Goal: Information Seeking & Learning: Learn about a topic

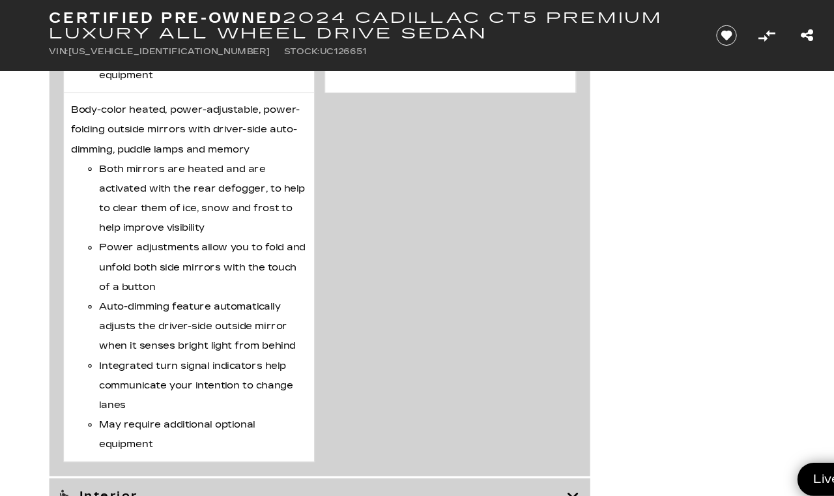
scroll to position [3855, 0]
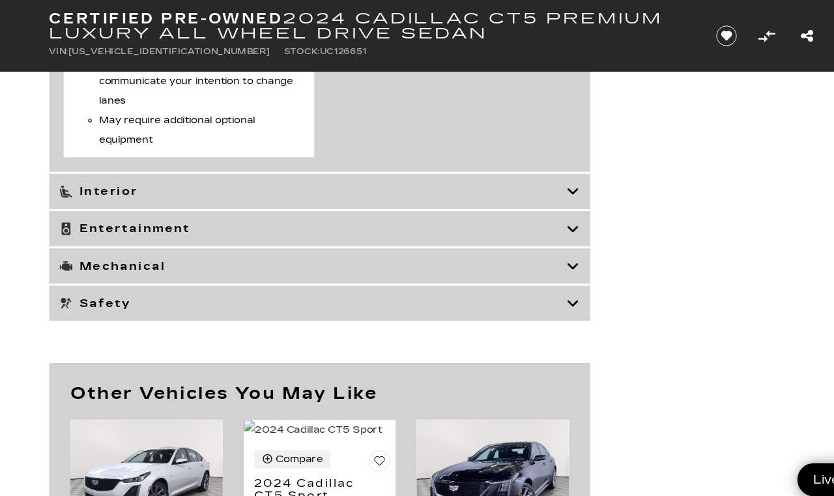
click at [114, 184] on h3 "Interior" at bounding box center [290, 177] width 470 height 13
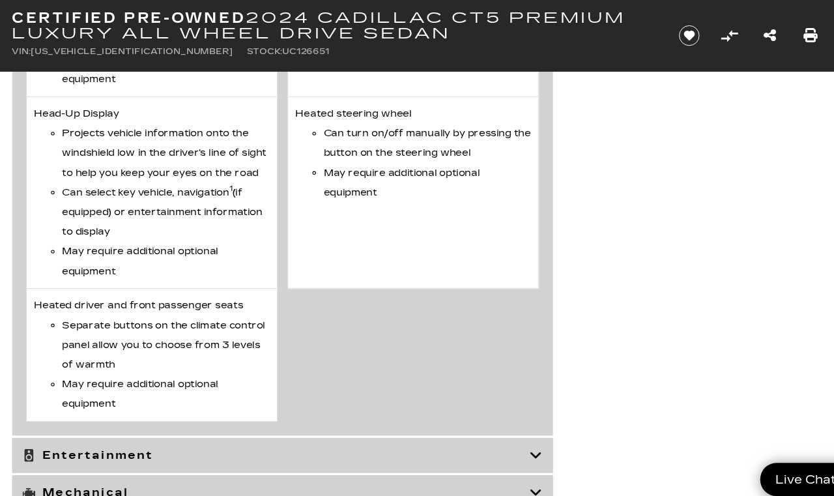
scroll to position [4616, 0]
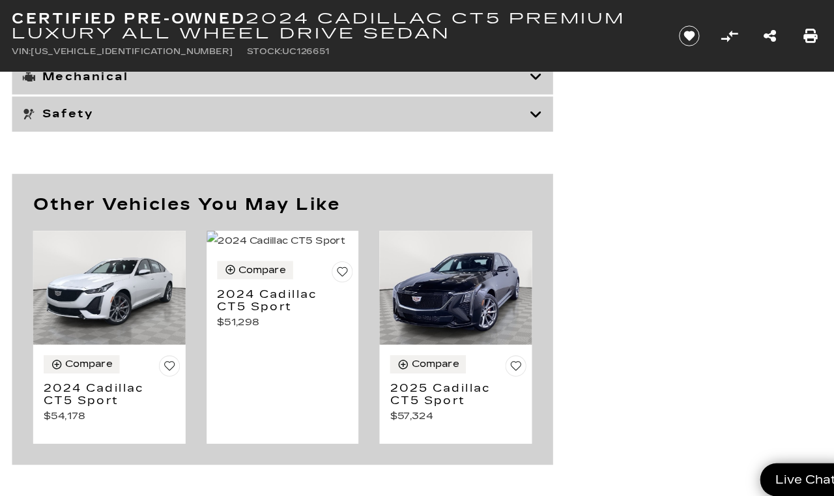
click at [98, 43] on h3 "Entertainment" at bounding box center [290, 36] width 470 height 13
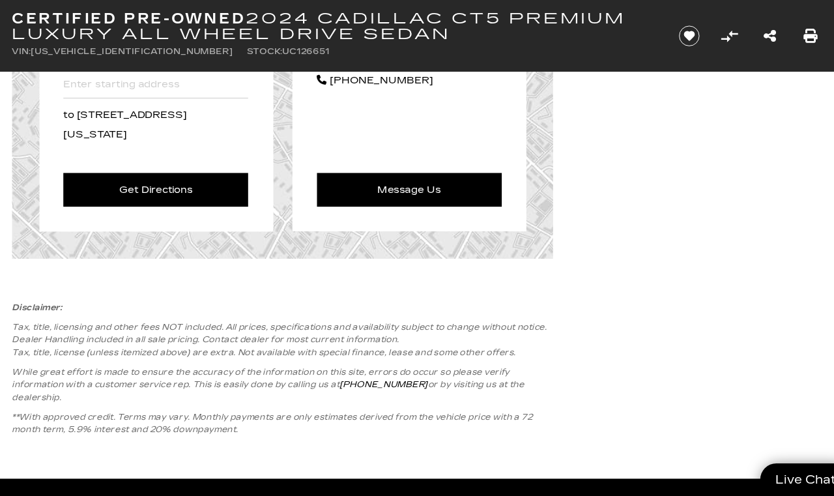
scroll to position [3991, 0]
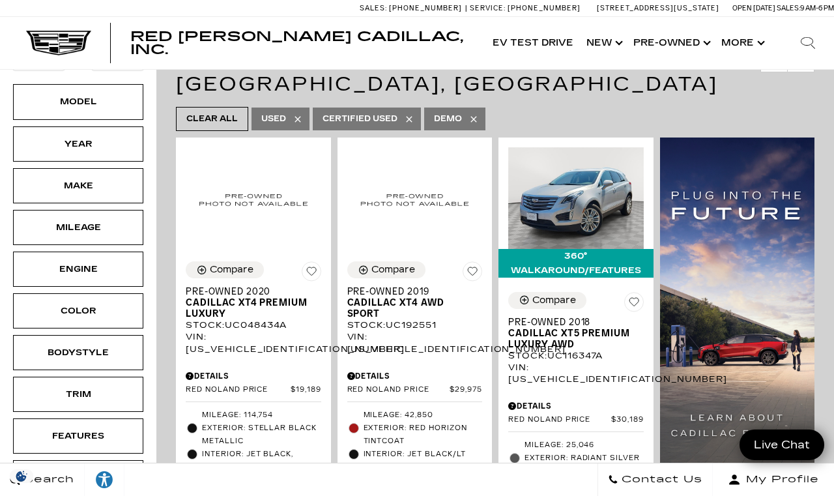
scroll to position [243, 0]
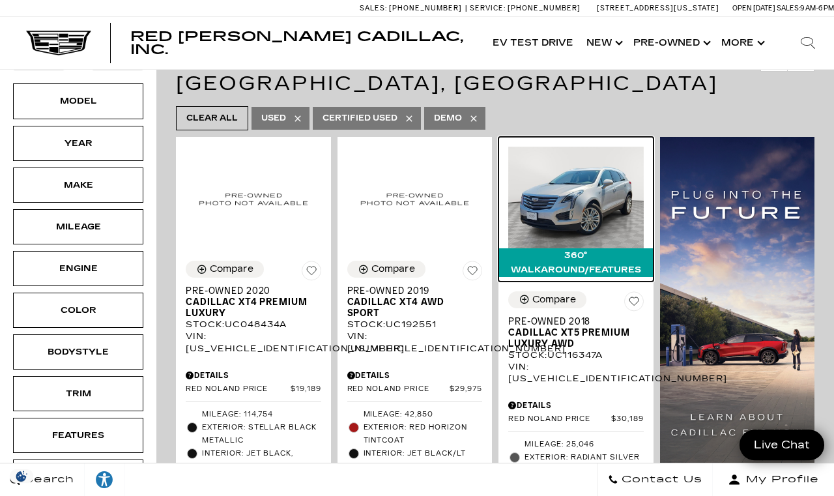
click at [642, 203] on img at bounding box center [576, 198] width 136 height 102
click at [592, 147] on img at bounding box center [576, 198] width 136 height 102
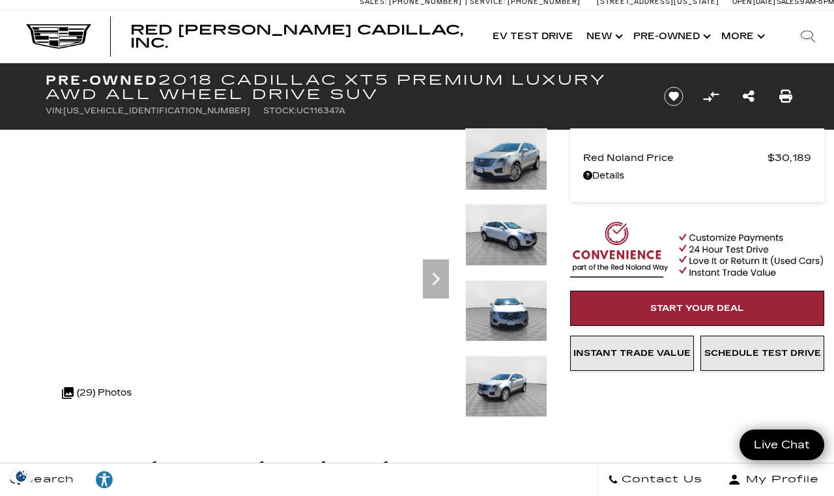
click at [154, 382] on div ".cls-1, .cls-3 { fill: #c50033; } .cls-1 { clip-rule: evenodd; } .cls-2 { clip-…" at bounding box center [112, 392] width 115 height 31
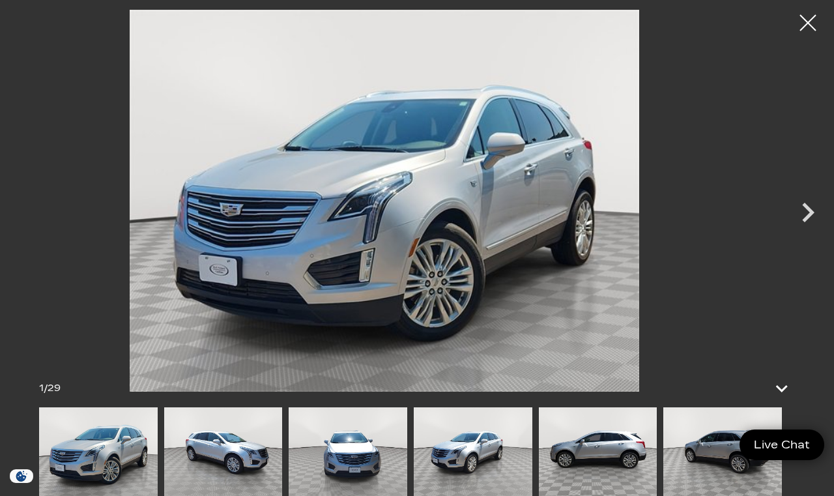
click at [808, 216] on icon "Next" at bounding box center [808, 213] width 12 height 20
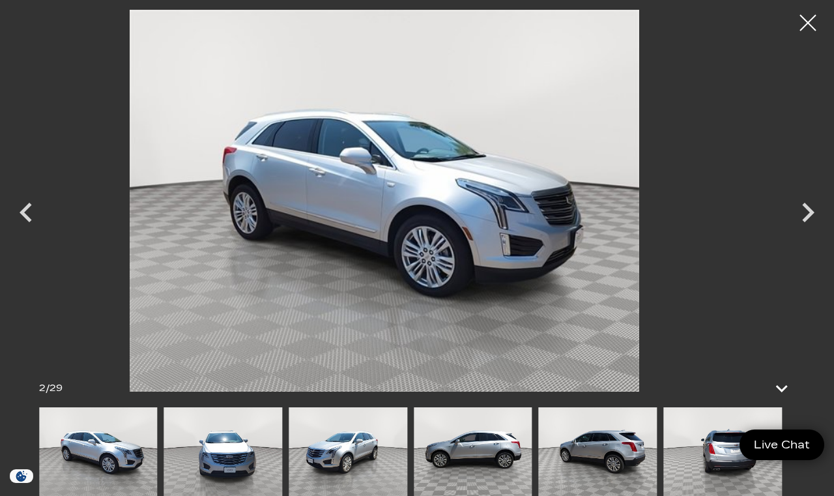
click at [804, 227] on icon "Next" at bounding box center [807, 212] width 39 height 39
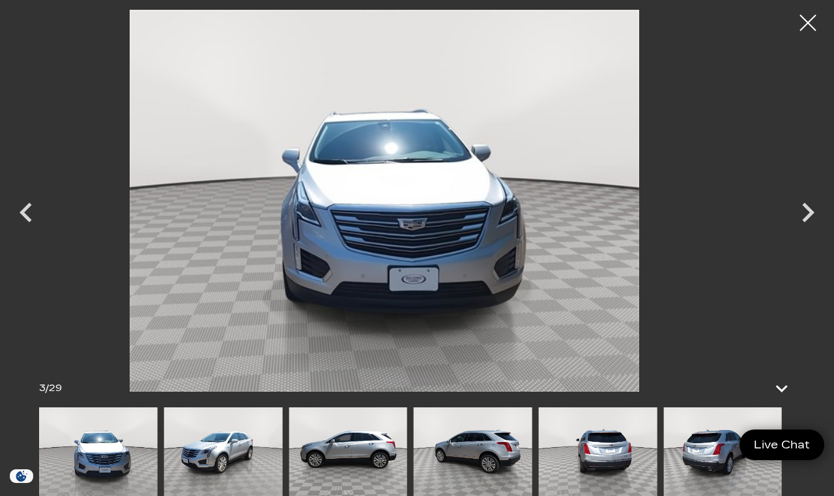
click at [810, 219] on icon "Next" at bounding box center [807, 212] width 39 height 39
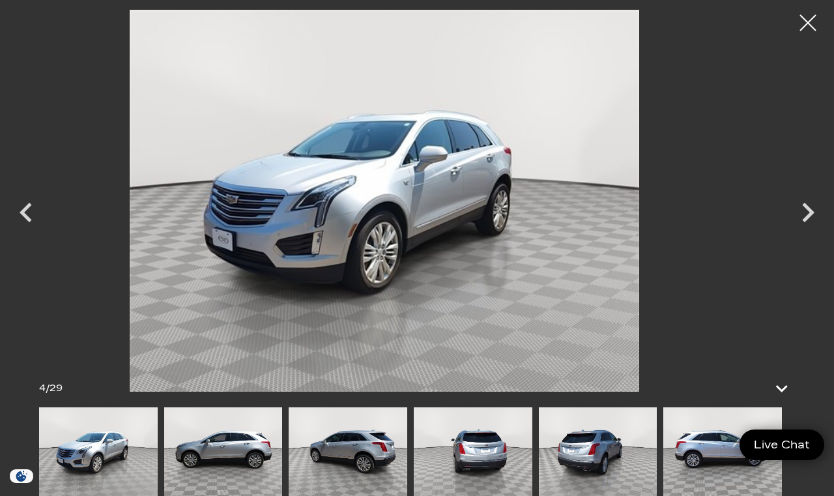
click at [805, 222] on icon "Next" at bounding box center [808, 213] width 12 height 20
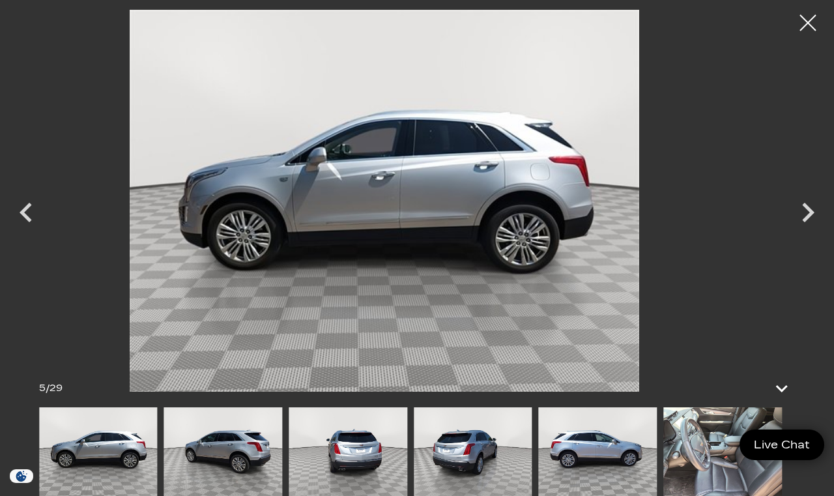
click at [807, 220] on icon "Next" at bounding box center [807, 212] width 39 height 39
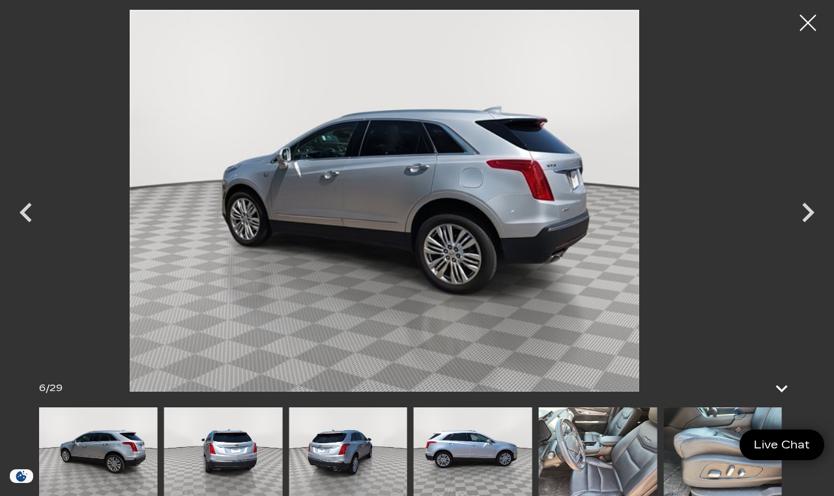
click at [805, 218] on icon "Next" at bounding box center [808, 213] width 12 height 20
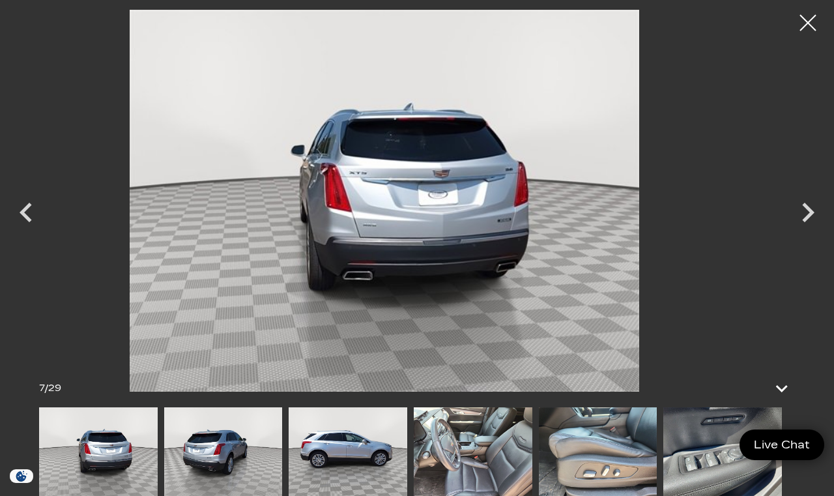
click at [804, 222] on icon "Next" at bounding box center [807, 212] width 39 height 39
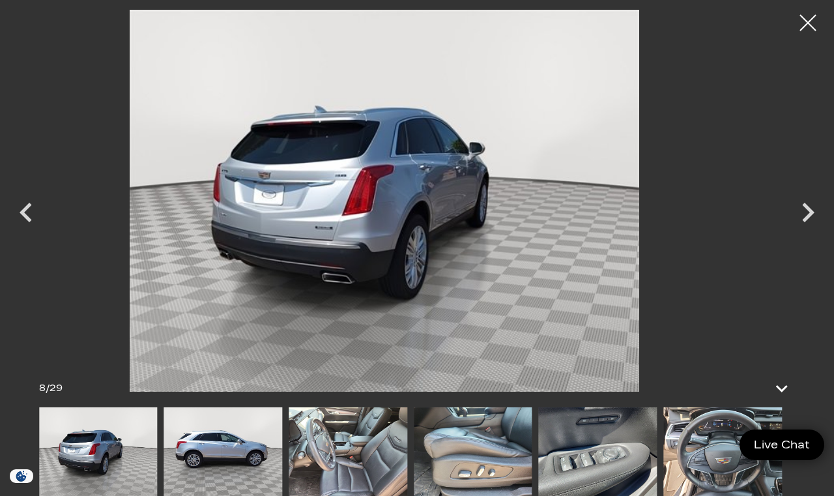
click at [805, 218] on icon "Next" at bounding box center [808, 213] width 12 height 20
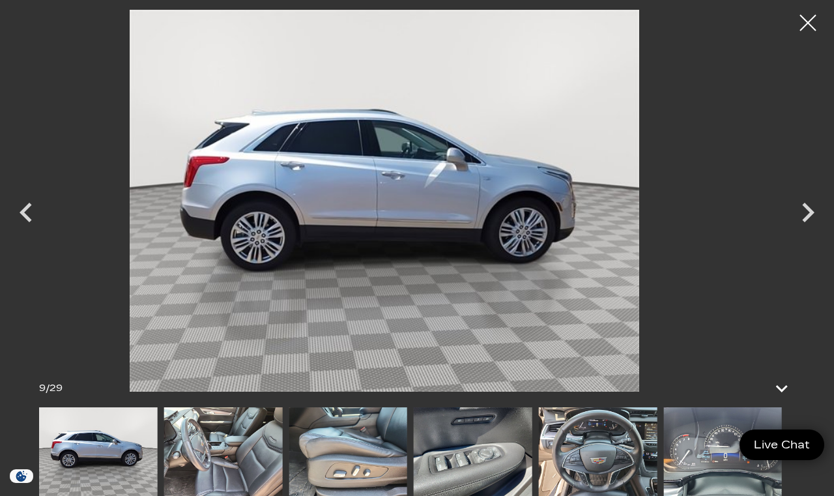
click at [807, 223] on icon "Next" at bounding box center [807, 212] width 39 height 39
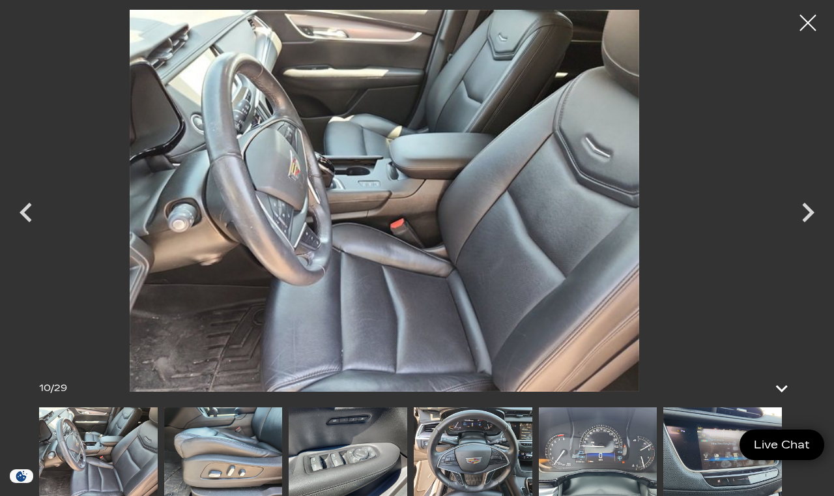
click at [810, 222] on icon "Next" at bounding box center [807, 212] width 39 height 39
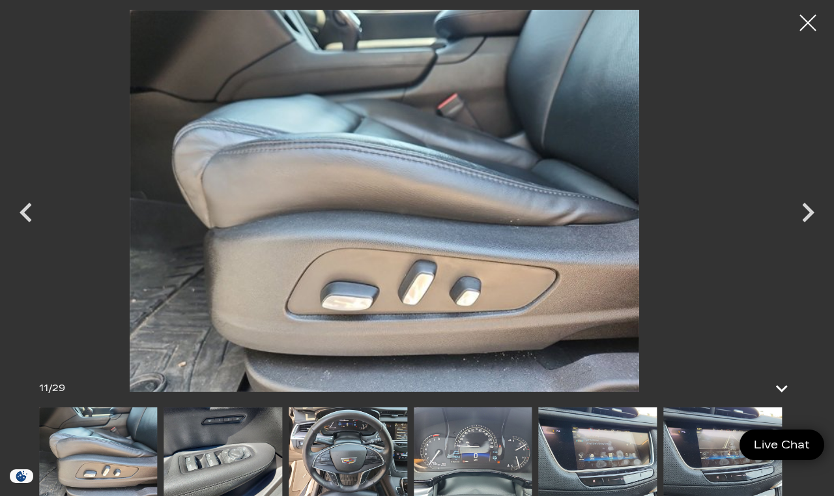
click at [803, 224] on icon "Next" at bounding box center [807, 212] width 39 height 39
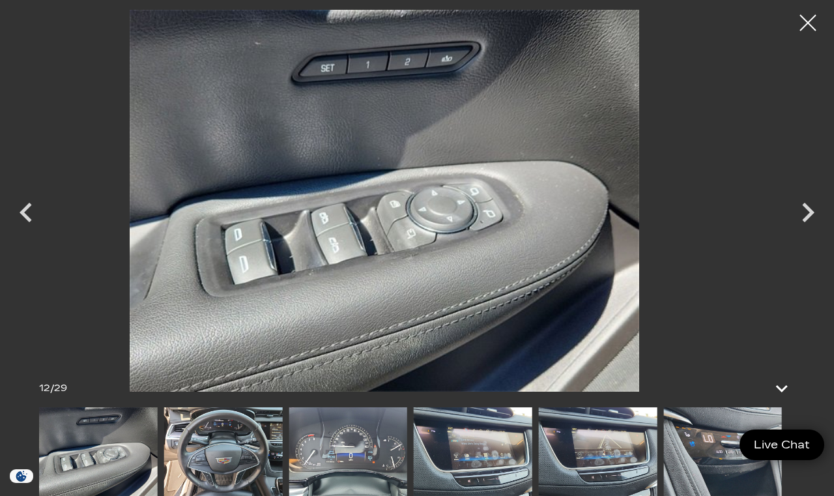
click at [806, 218] on icon "Next" at bounding box center [808, 213] width 12 height 20
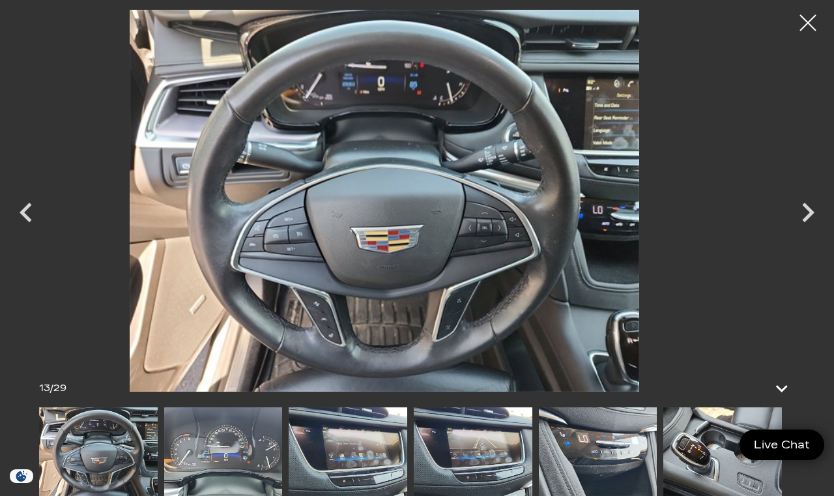
click at [803, 220] on icon "Next" at bounding box center [808, 213] width 12 height 20
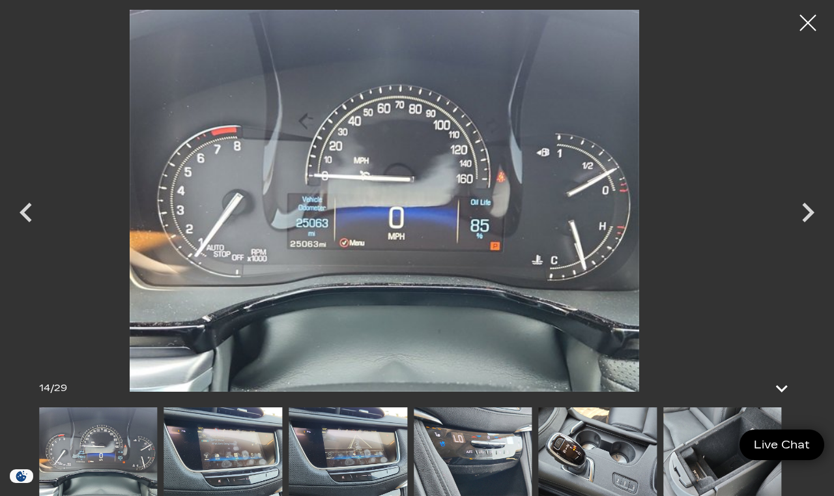
click at [799, 215] on icon "Next" at bounding box center [807, 212] width 39 height 39
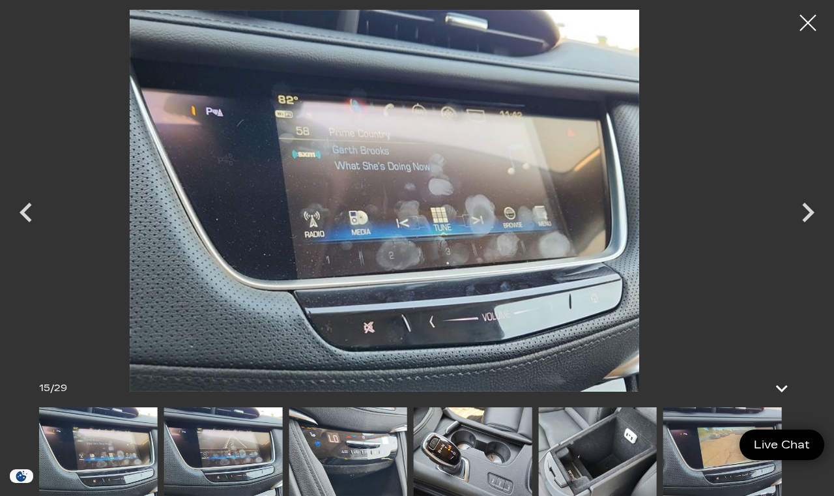
click at [803, 222] on icon "Next" at bounding box center [807, 212] width 39 height 39
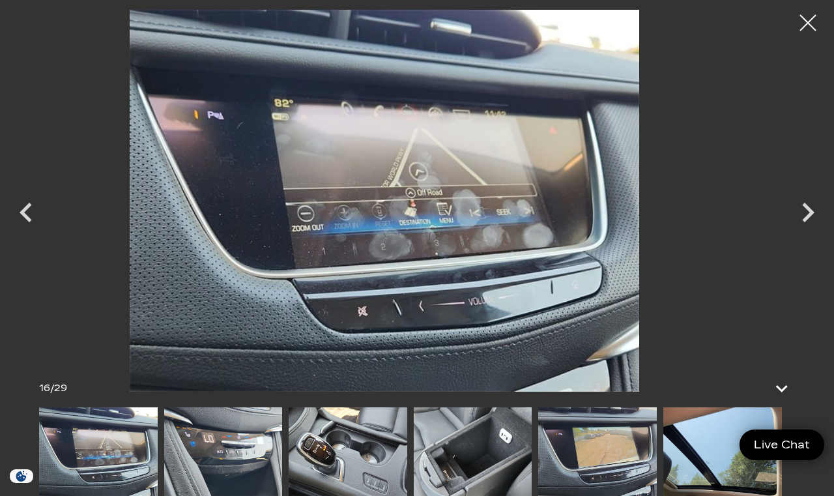
click at [802, 225] on icon "Next" at bounding box center [807, 212] width 39 height 39
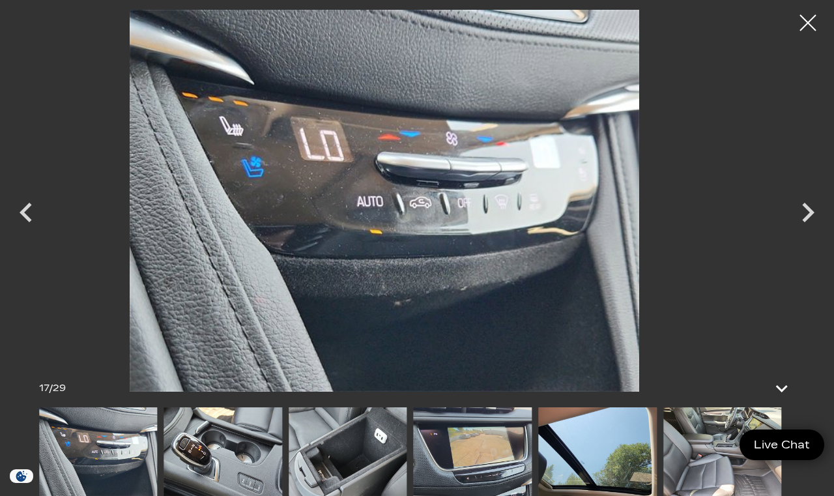
click at [799, 220] on icon "Next" at bounding box center [807, 212] width 39 height 39
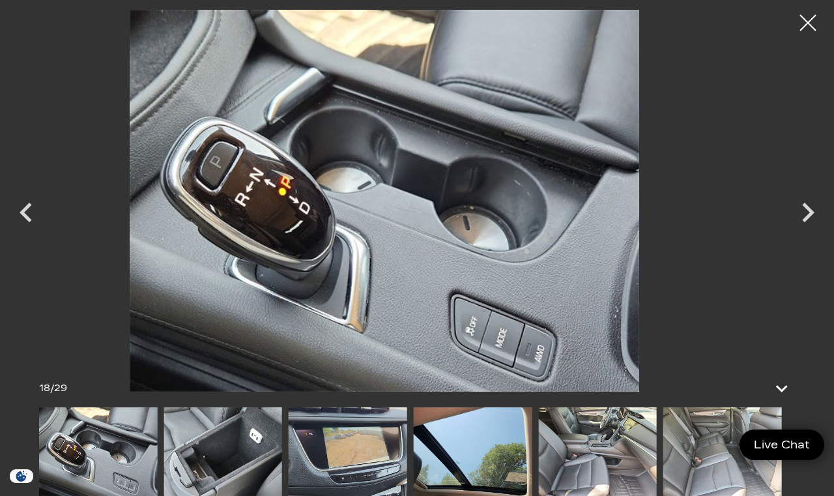
click at [800, 220] on icon "Next" at bounding box center [807, 212] width 39 height 39
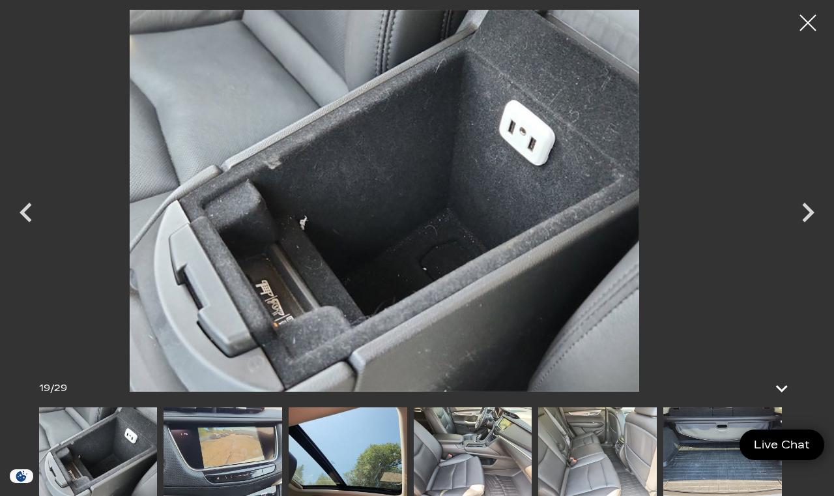
click at [800, 222] on icon "Next" at bounding box center [807, 212] width 39 height 39
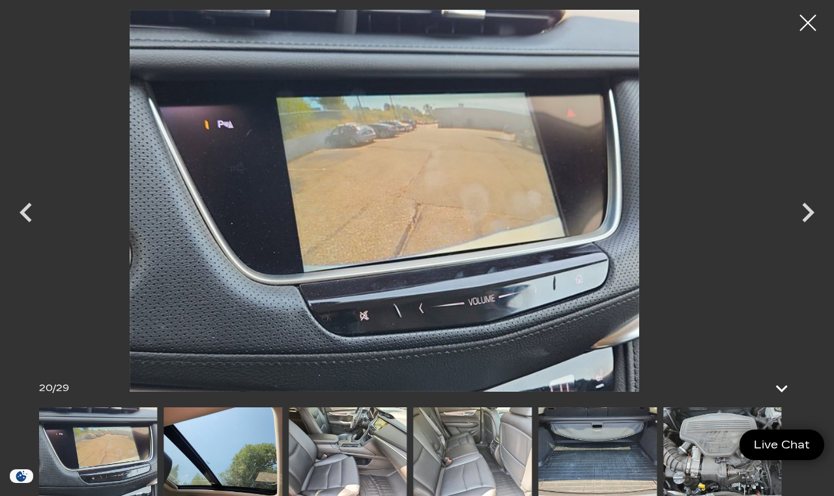
click at [800, 223] on icon "Next" at bounding box center [807, 212] width 39 height 39
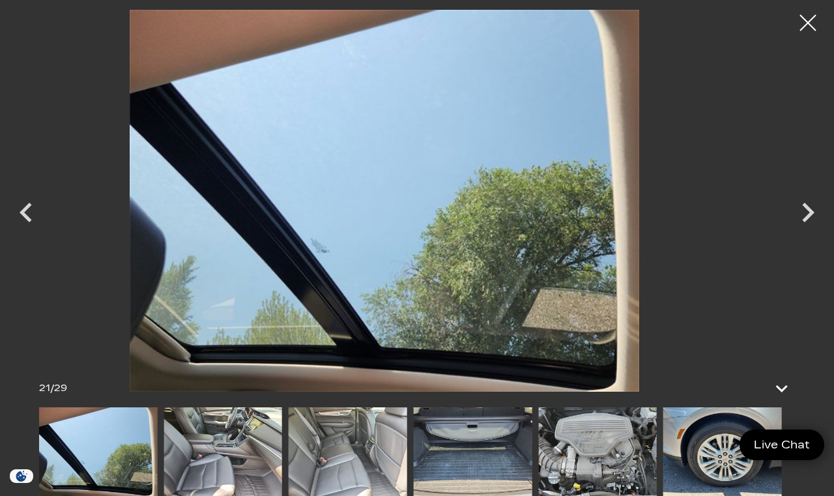
click at [807, 220] on icon "Next" at bounding box center [807, 212] width 39 height 39
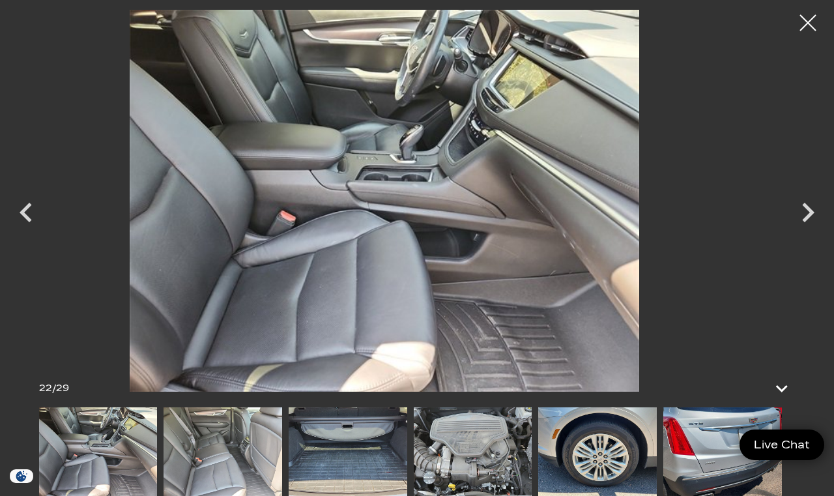
click at [803, 218] on icon "Next" at bounding box center [807, 212] width 39 height 39
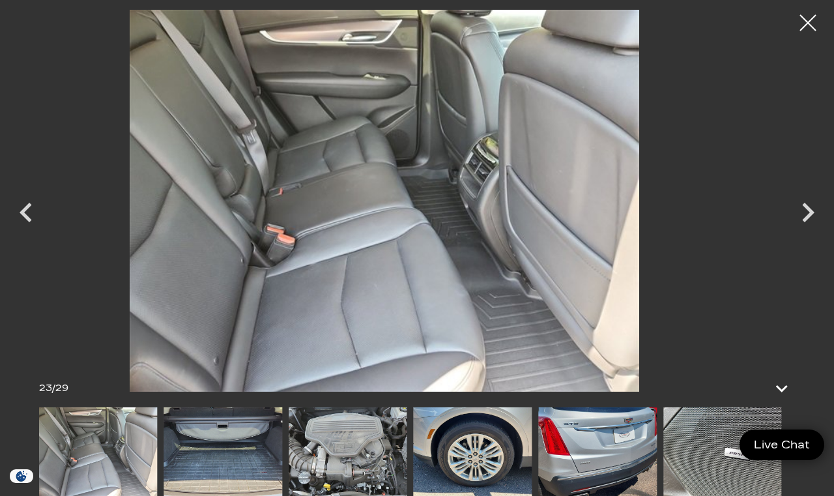
click at [800, 224] on icon "Next" at bounding box center [807, 212] width 39 height 39
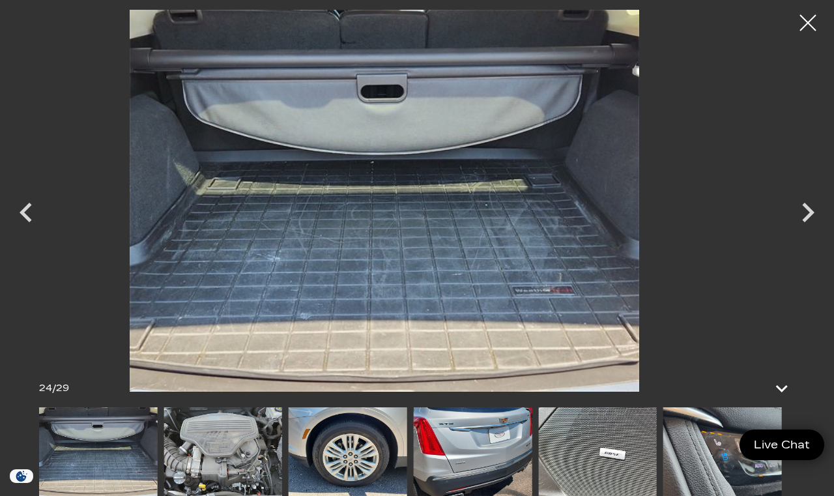
click at [803, 216] on icon "Next" at bounding box center [807, 212] width 39 height 39
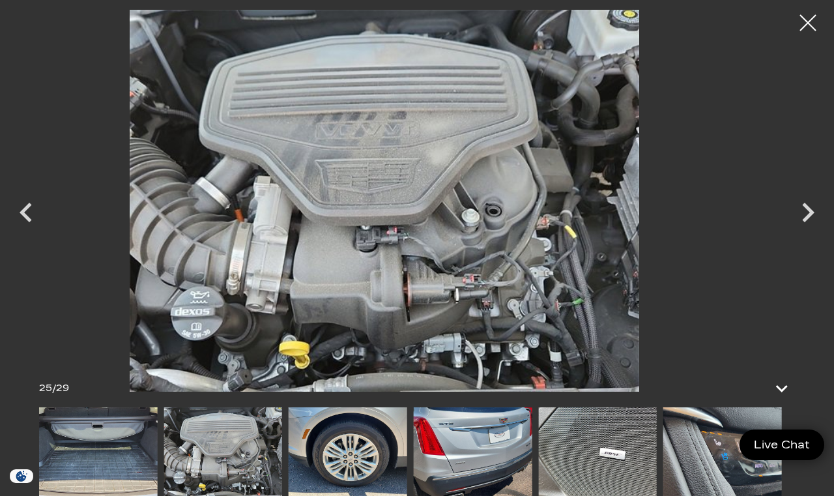
click at [807, 220] on icon "Next" at bounding box center [808, 213] width 12 height 20
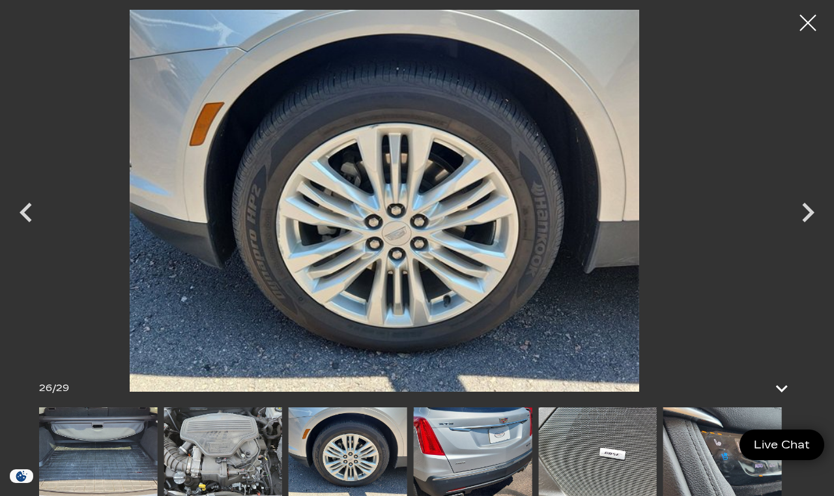
click at [808, 219] on icon "Next" at bounding box center [808, 213] width 12 height 20
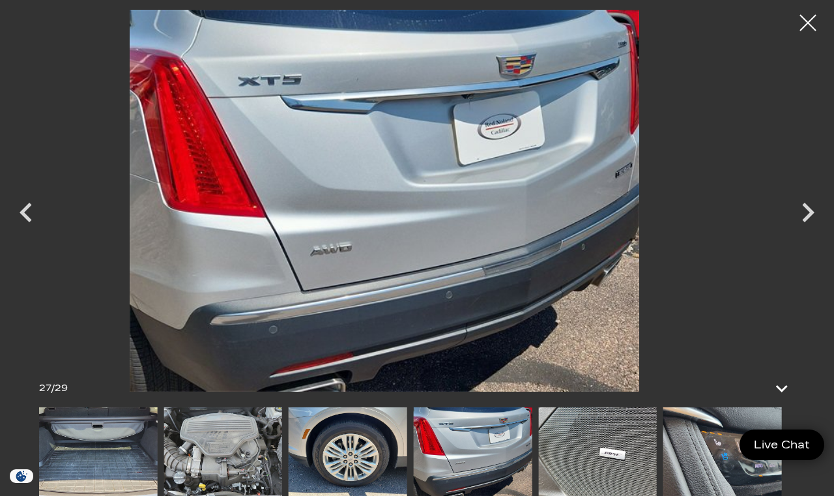
click at [805, 220] on icon "Next" at bounding box center [808, 213] width 12 height 20
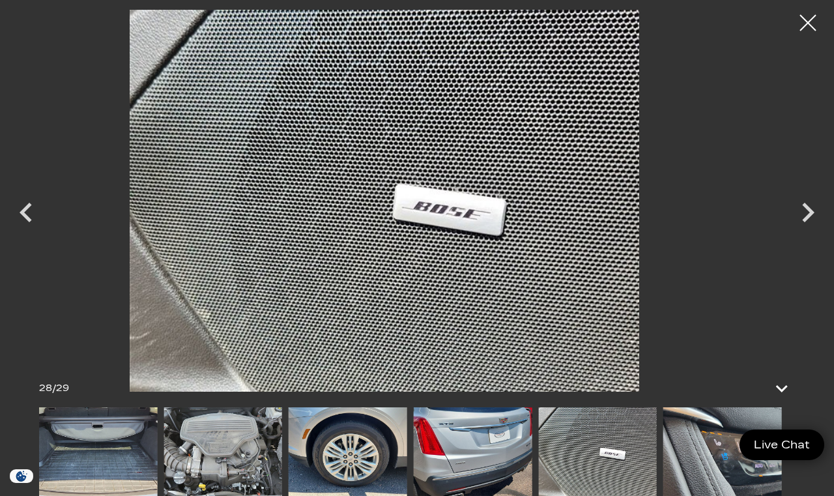
click at [807, 218] on icon "Next" at bounding box center [808, 213] width 12 height 20
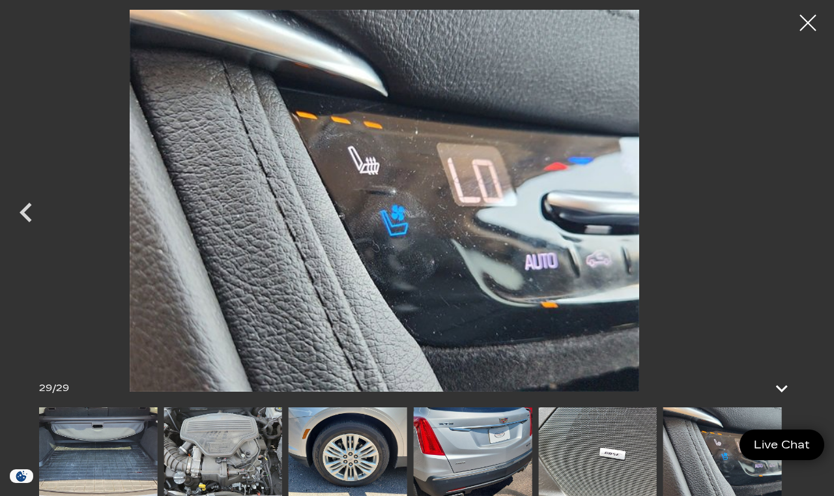
click at [812, 27] on div at bounding box center [808, 23] width 33 height 33
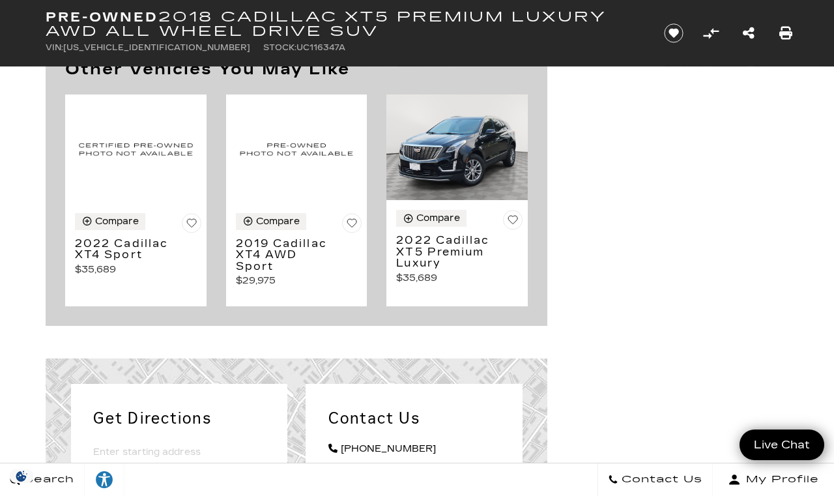
scroll to position [1607, 0]
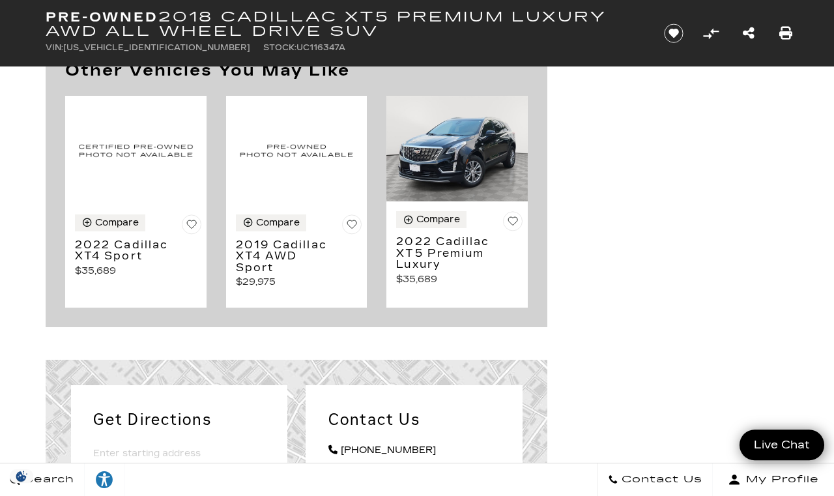
click at [468, 169] on img at bounding box center [456, 149] width 141 height 106
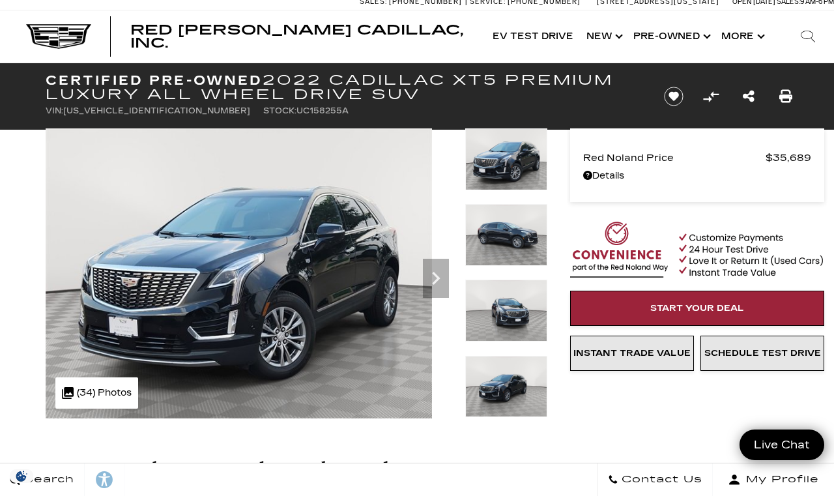
scroll to position [7, 0]
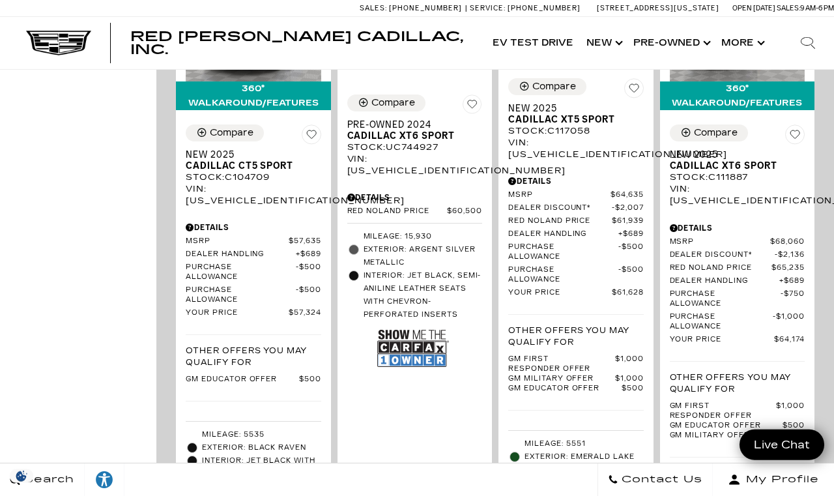
scroll to position [2254, 0]
